Goal: Task Accomplishment & Management: Use online tool/utility

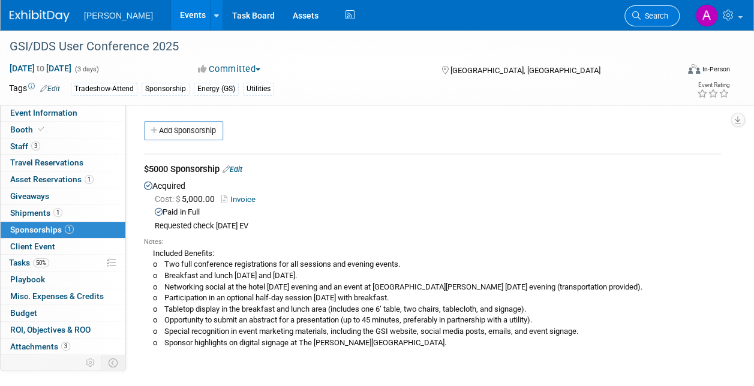
click at [651, 17] on span "Search" at bounding box center [655, 15] width 28 height 9
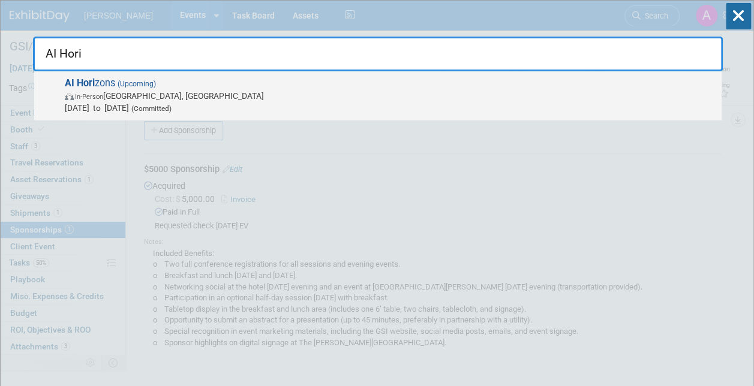
type input "AI Hori"
click at [112, 85] on span "AI Hori zons (Upcoming) In-Person Pittsburgh, PA Sep 11, 2025 to Sep 12, 2025 (…" at bounding box center [388, 95] width 655 height 37
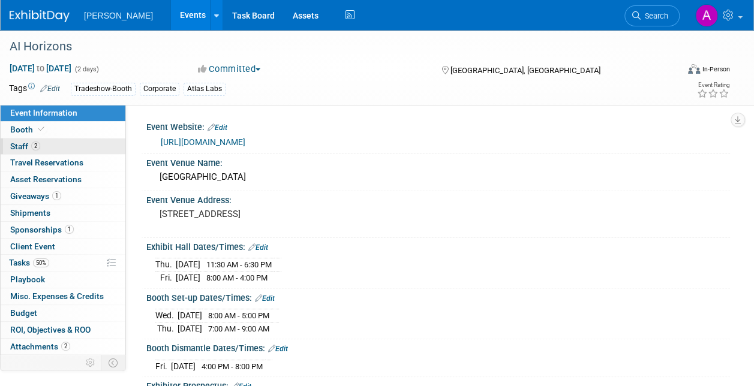
click at [36, 144] on span "2" at bounding box center [35, 146] width 9 height 9
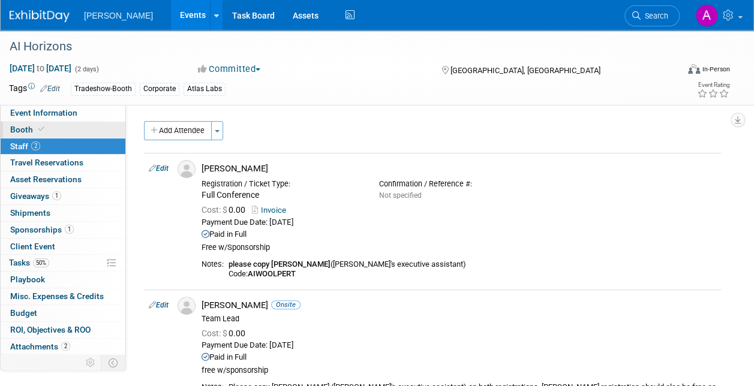
click at [34, 130] on span "Booth" at bounding box center [28, 130] width 37 height 10
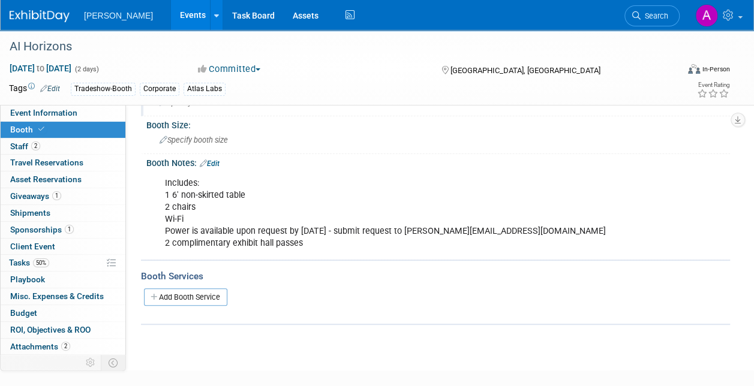
scroll to position [38, 0]
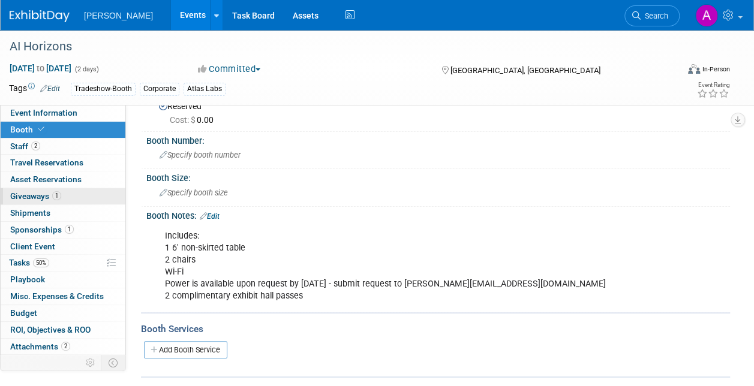
click at [37, 191] on span "Giveaways 1" at bounding box center [35, 196] width 51 height 10
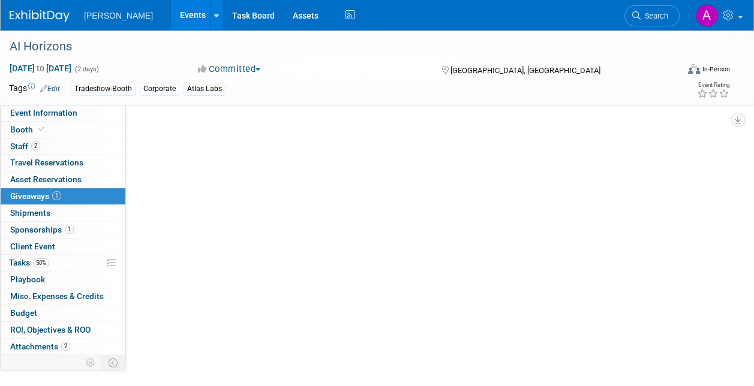
scroll to position [0, 0]
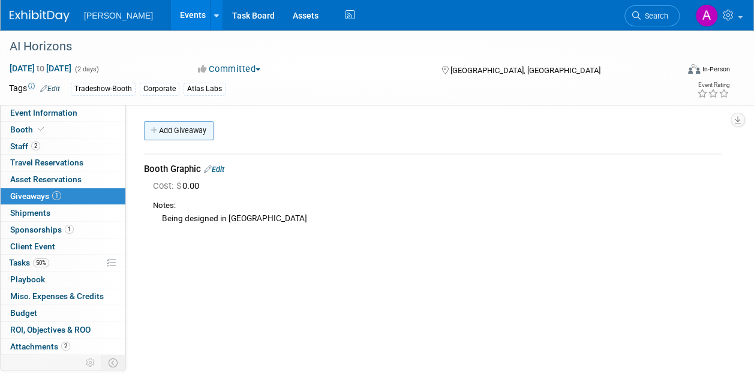
click at [167, 128] on link "Add Giveaway" at bounding box center [179, 130] width 70 height 19
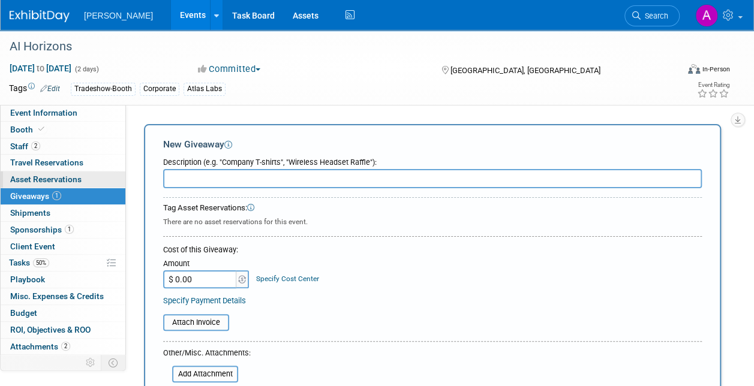
click at [50, 178] on span "Asset Reservations 0" at bounding box center [45, 180] width 71 height 10
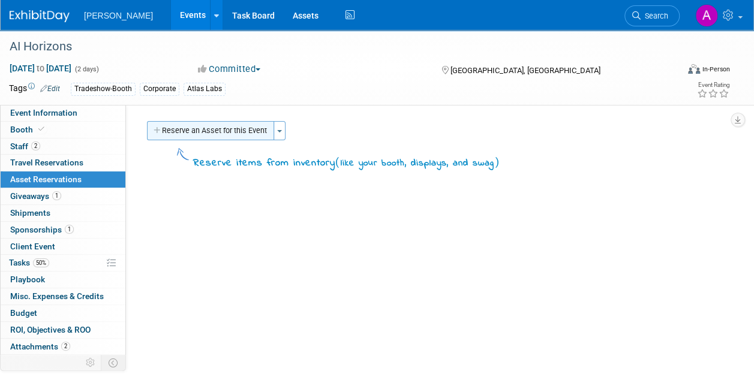
click at [190, 129] on button "Reserve an Asset for this Event" at bounding box center [210, 130] width 127 height 19
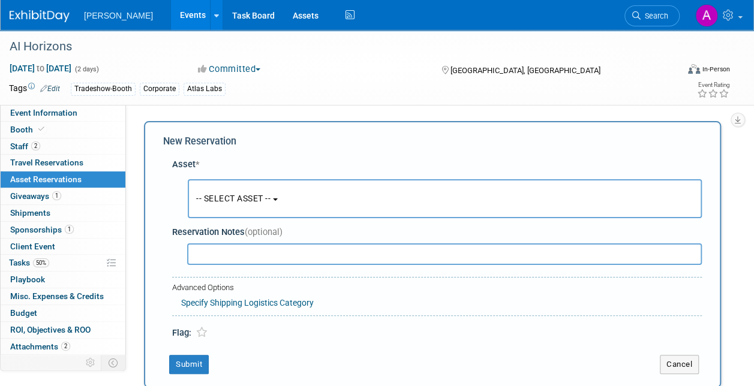
scroll to position [11, 0]
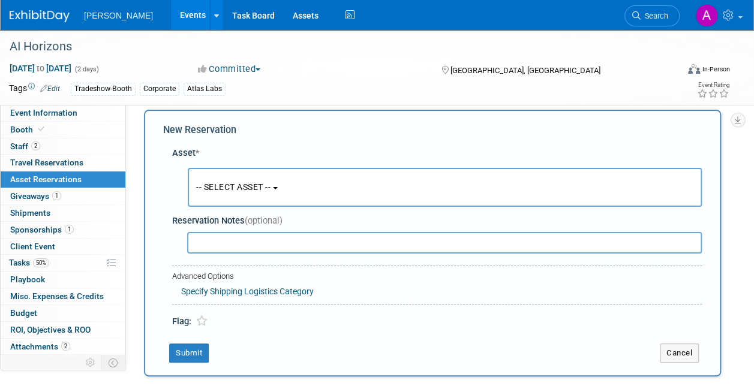
click at [252, 181] on button "-- SELECT ASSET --" at bounding box center [445, 187] width 514 height 39
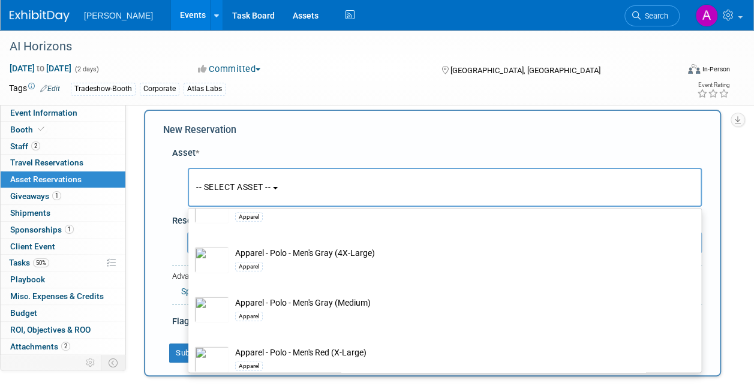
scroll to position [1440, 0]
